Goal: Answer question/provide support

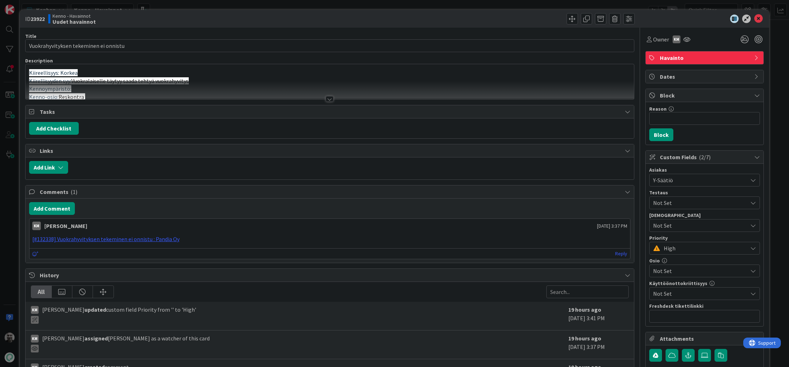
click at [333, 99] on div at bounding box center [329, 96] width 609 height 8
click at [328, 98] on div at bounding box center [330, 99] width 8 height 6
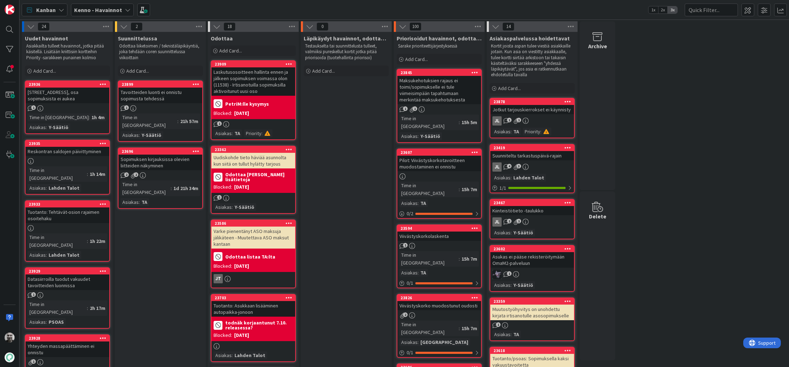
click at [108, 11] on b "Kenno - Havainnot" at bounding box center [98, 9] width 48 height 7
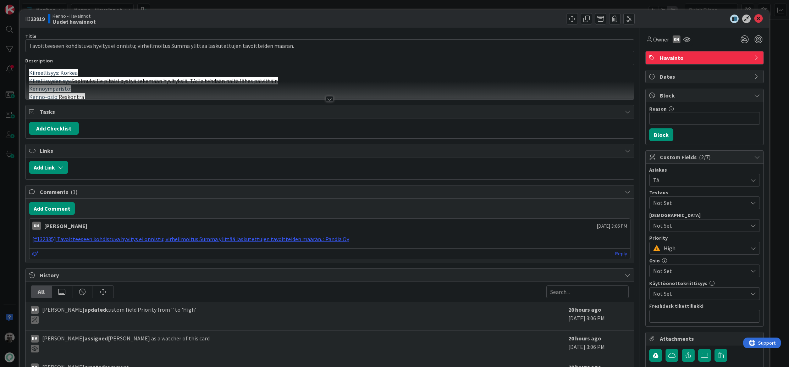
click at [327, 98] on div at bounding box center [330, 99] width 8 height 6
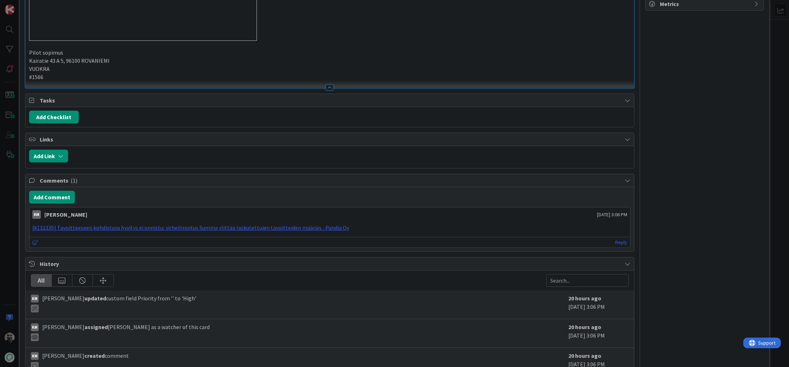
scroll to position [332, 0]
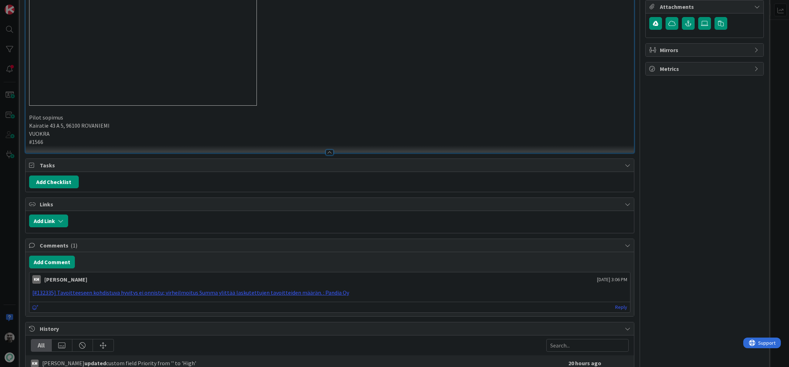
click at [85, 106] on img at bounding box center [143, 27] width 228 height 157
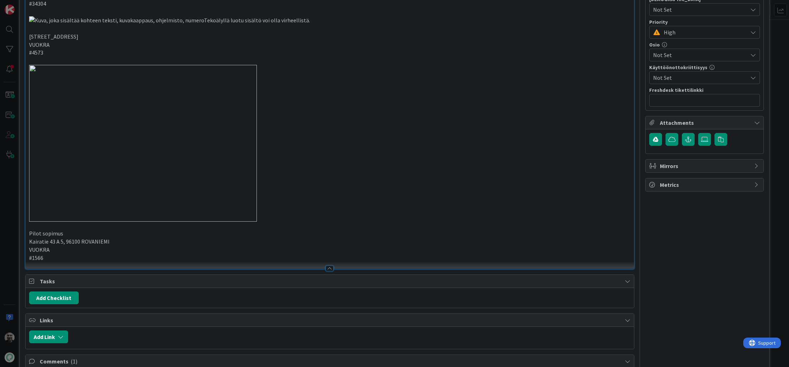
scroll to position [211, 0]
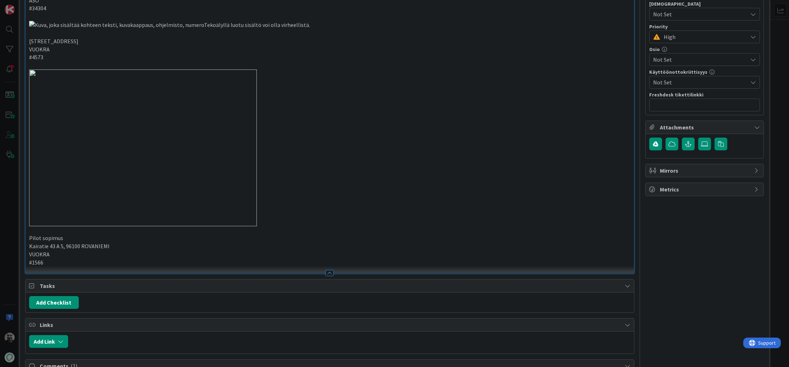
click at [111, 29] on img at bounding box center [169, 25] width 281 height 8
click at [128, 29] on img at bounding box center [169, 25] width 281 height 8
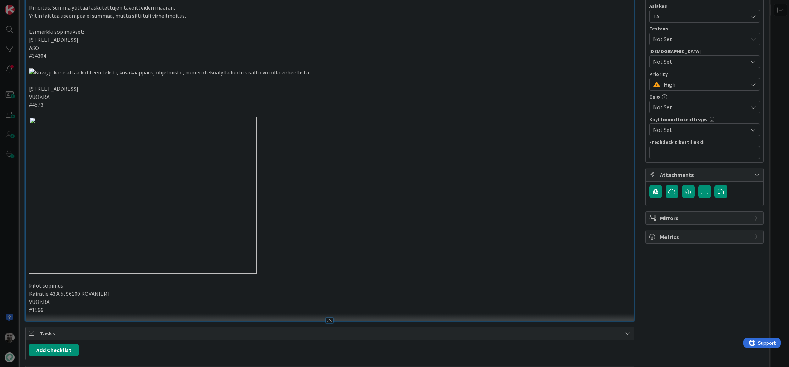
scroll to position [162, 0]
